Goal: Find specific page/section: Find specific page/section

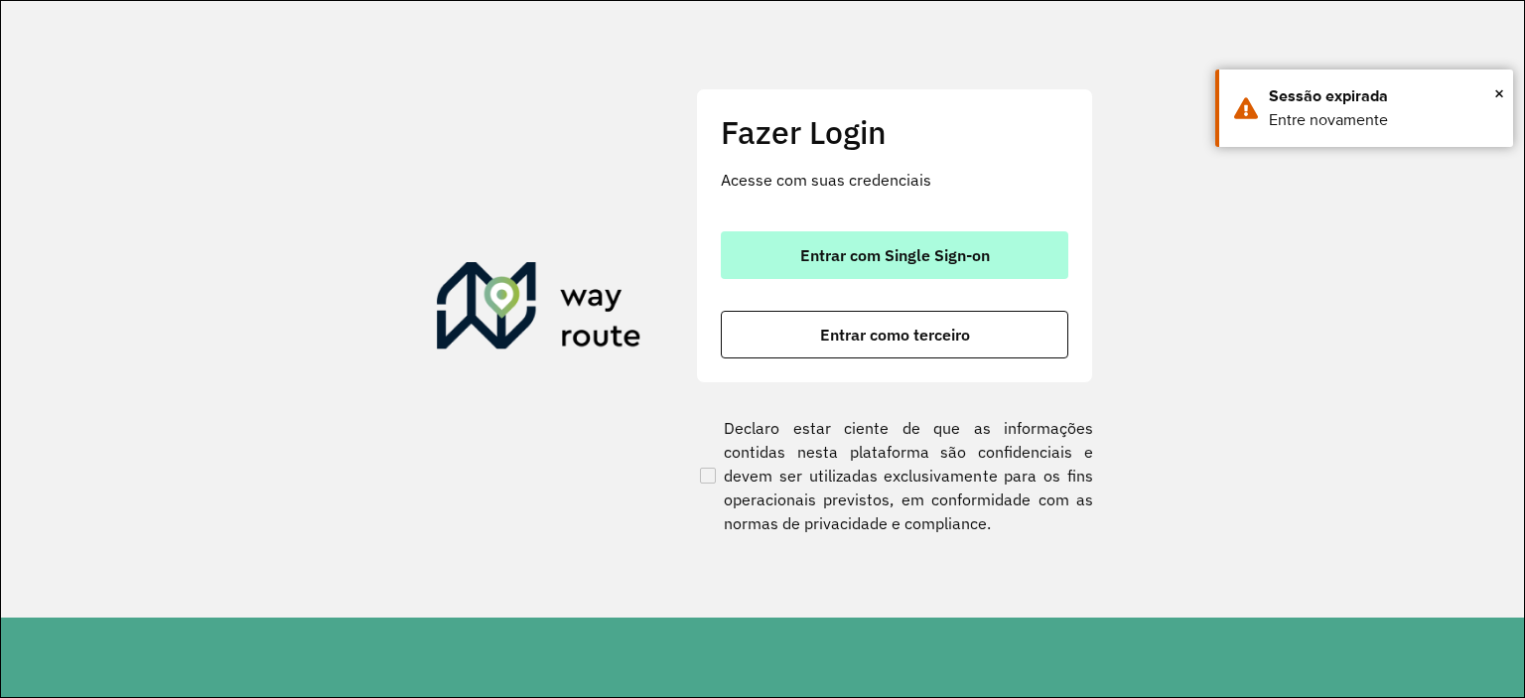
click at [923, 237] on button "Entrar com Single Sign-on" at bounding box center [894, 255] width 347 height 48
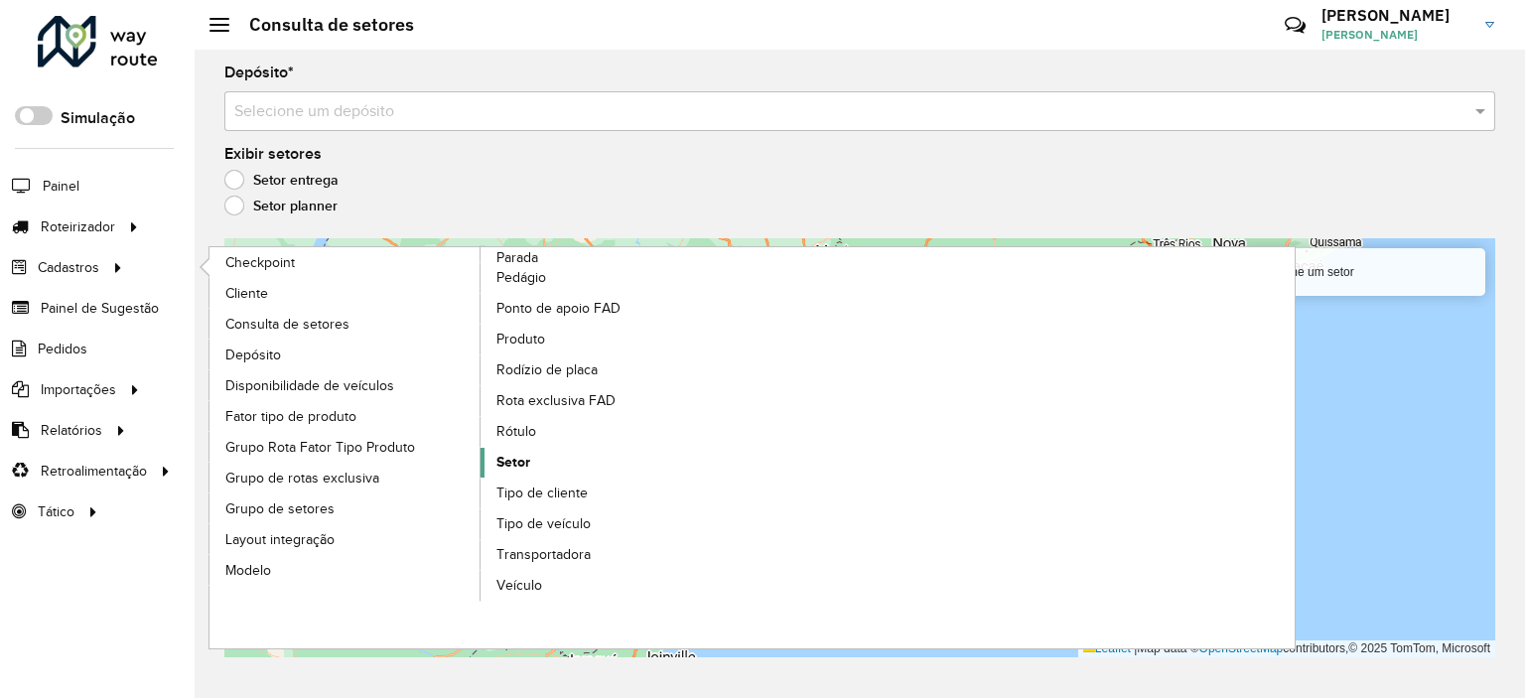
click at [536, 452] on link "Setor" at bounding box center [616, 463] width 272 height 30
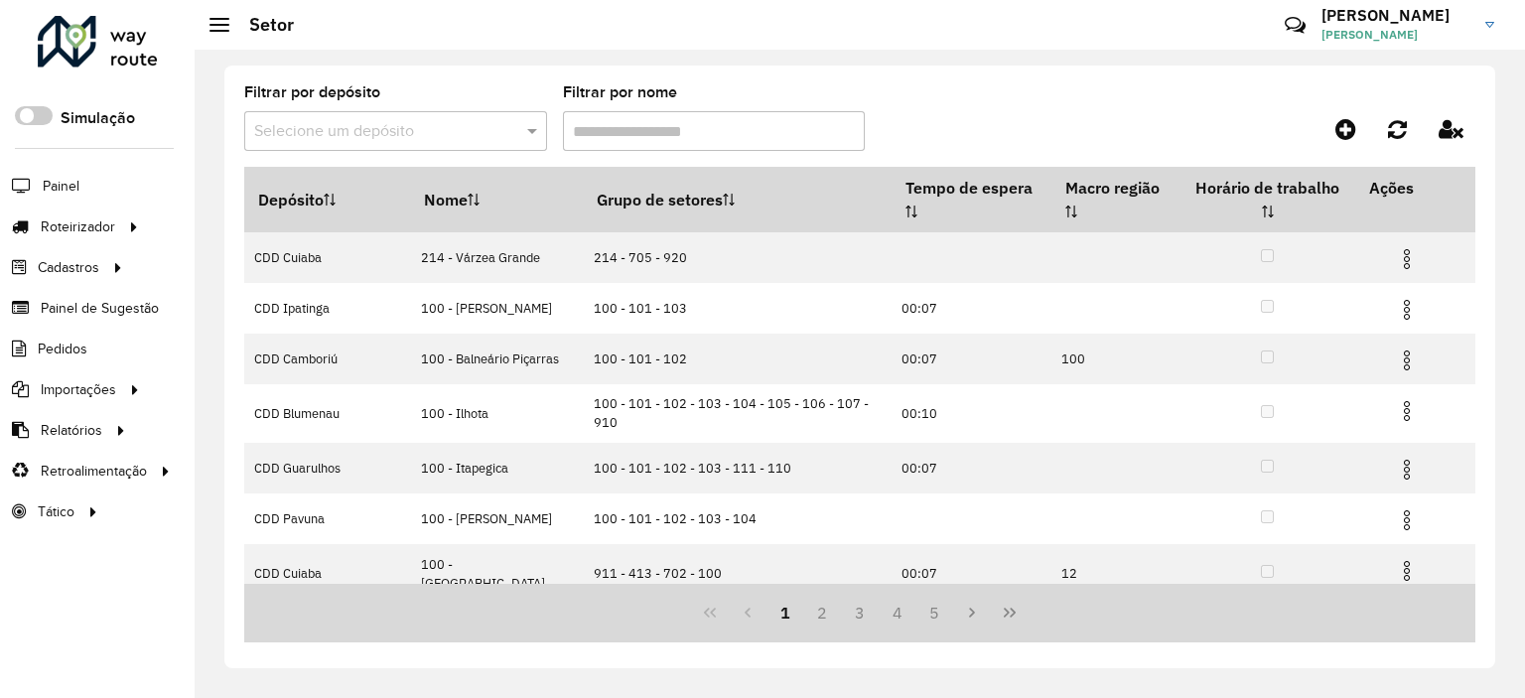
click at [364, 106] on div "Filtrar por depósito Selecione um depósito" at bounding box center [395, 118] width 303 height 66
click at [397, 123] on input "text" at bounding box center [375, 132] width 243 height 24
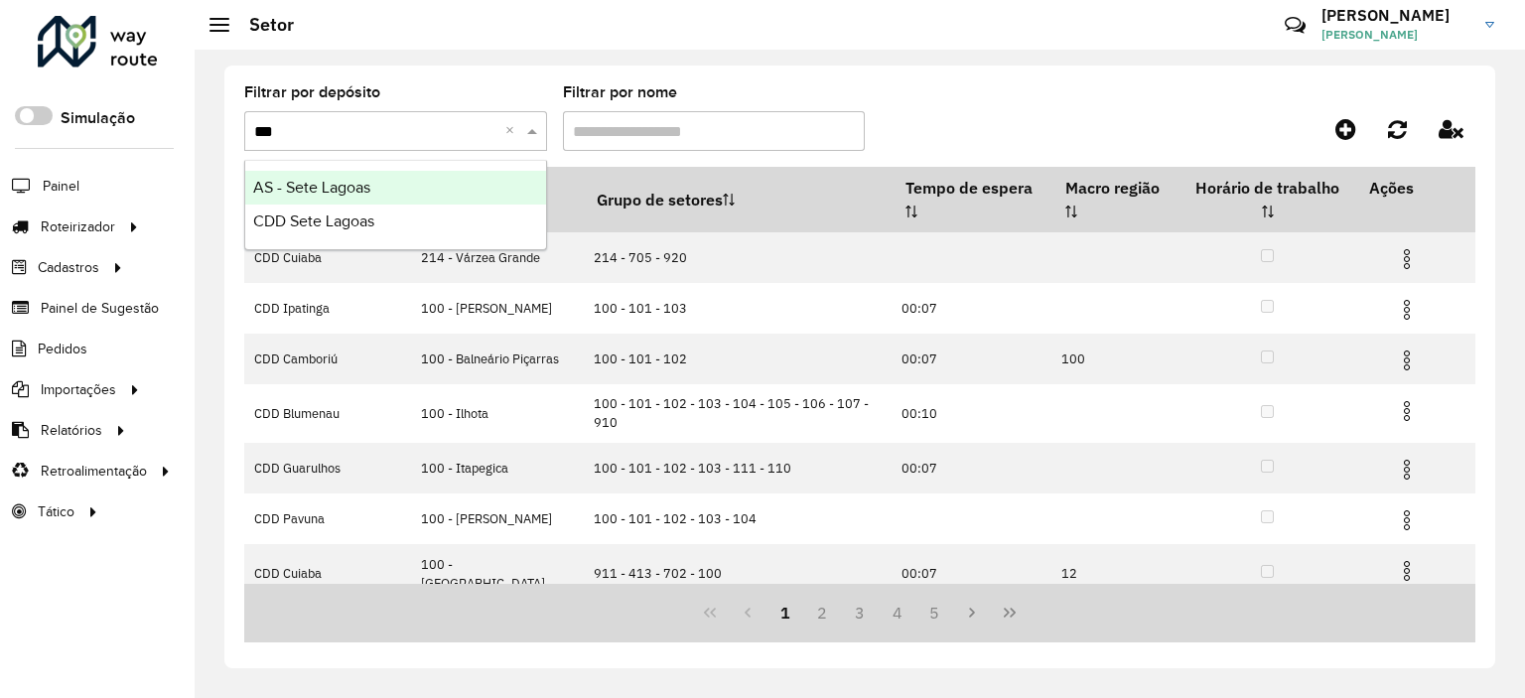
type input "****"
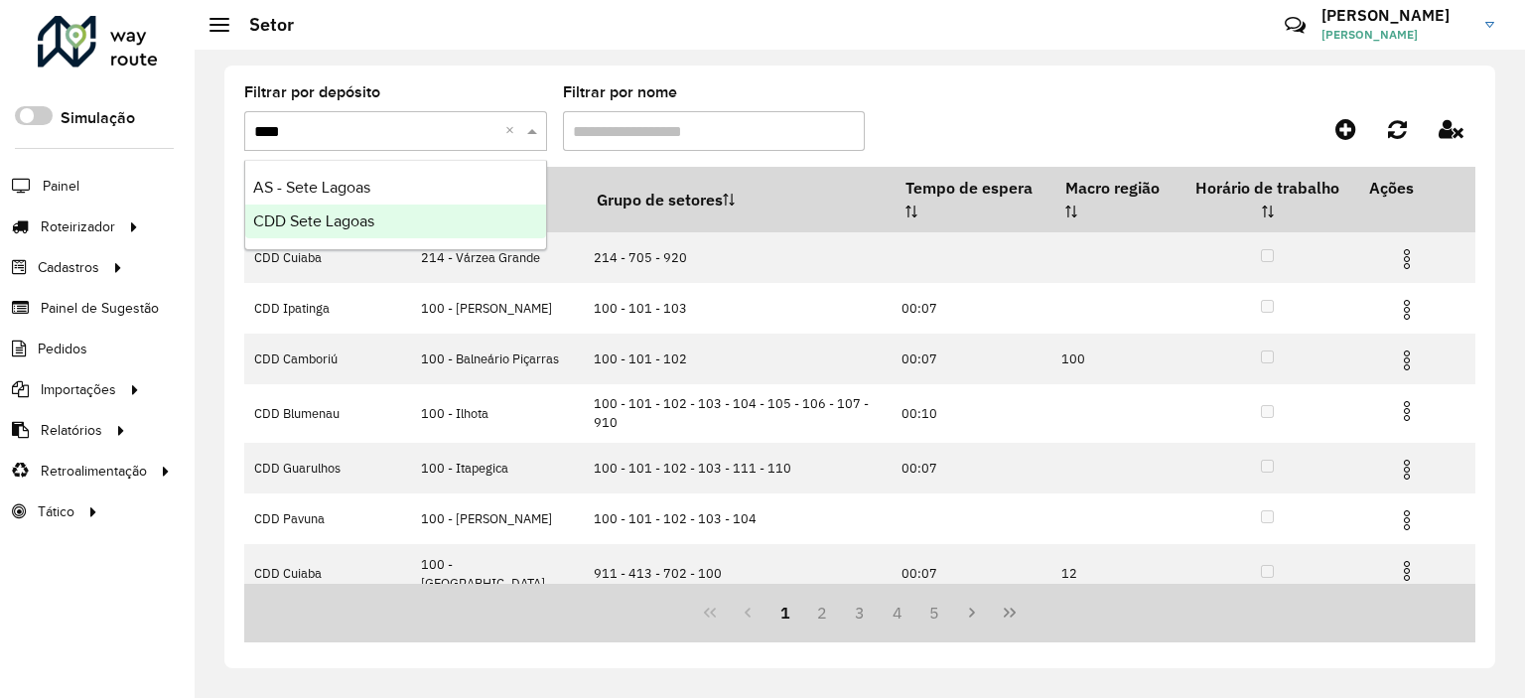
click at [336, 222] on span "CDD Sete Lagoas" at bounding box center [313, 220] width 121 height 17
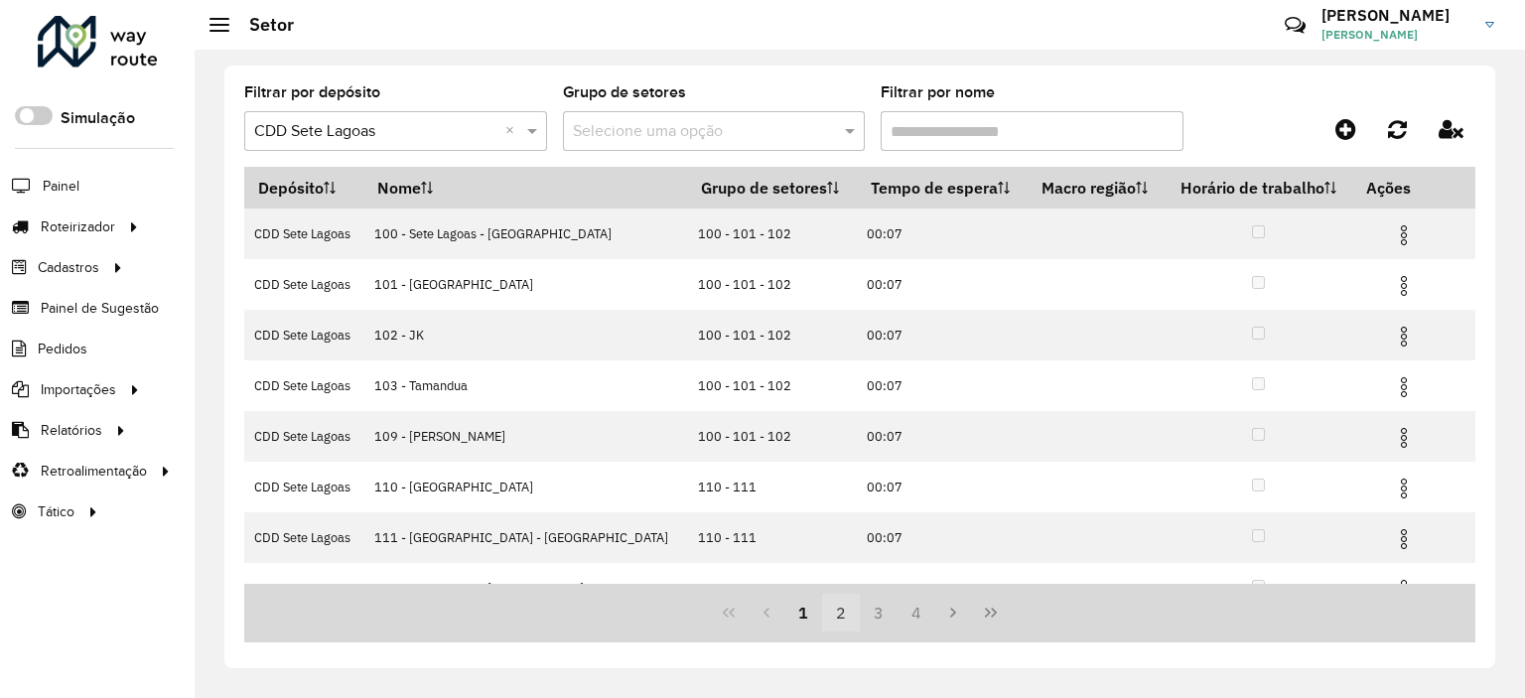
click at [842, 605] on button "2" at bounding box center [841, 613] width 38 height 38
